Goal: Find specific page/section: Find specific page/section

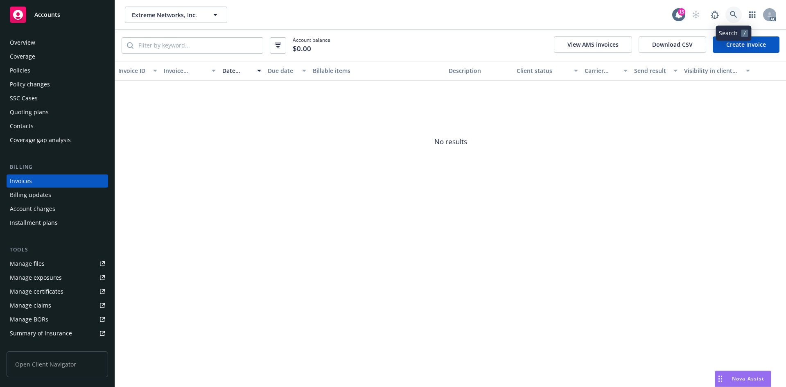
click at [737, 13] on link at bounding box center [733, 15] width 16 height 16
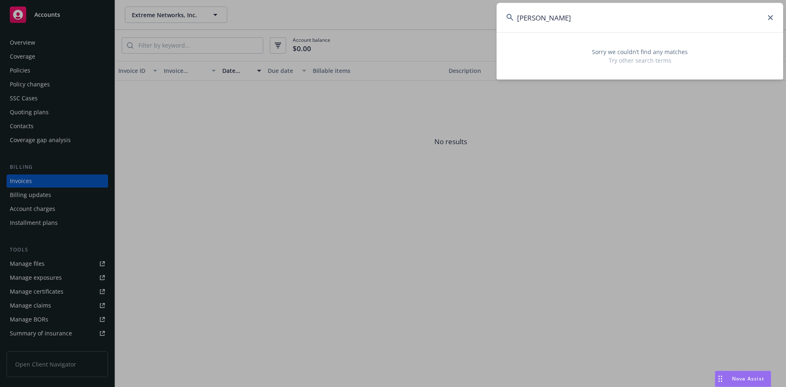
click at [658, 21] on input "[PERSON_NAME]" at bounding box center [639, 17] width 286 height 29
type input "b"
